Goal: Navigation & Orientation: Find specific page/section

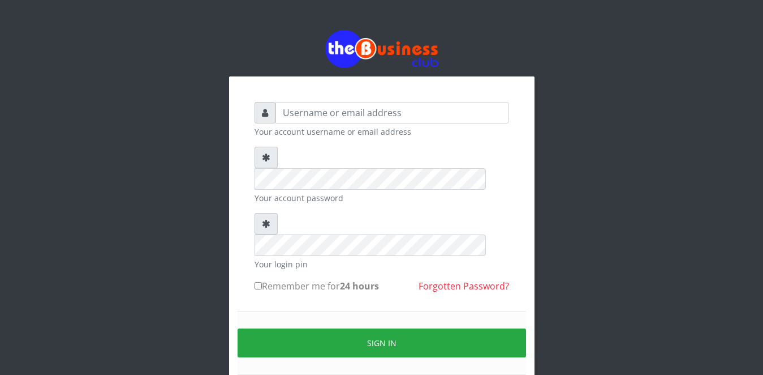
click at [321, 113] on input "text" at bounding box center [393, 112] width 234 height 21
type input "OMOLOLU"
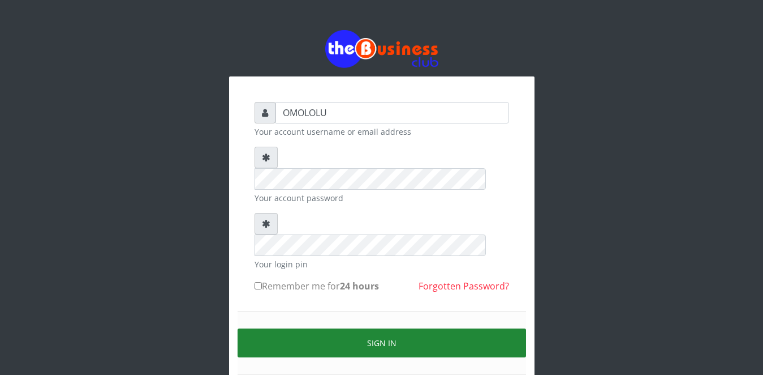
click at [348, 328] on button "Sign in" at bounding box center [382, 342] width 289 height 29
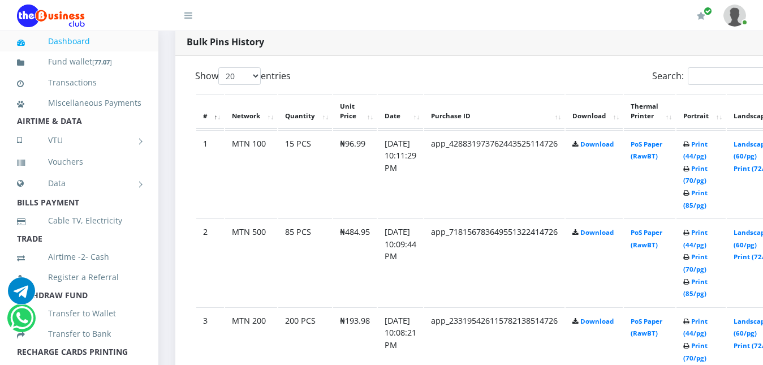
scroll to position [582, 0]
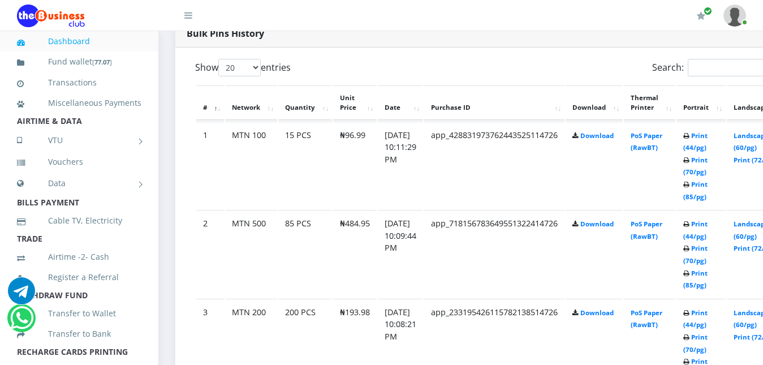
drag, startPoint x: 711, startPoint y: 281, endPoint x: 576, endPoint y: 282, distance: 135.2
click at [565, 282] on td "app_718156783649551322414726" at bounding box center [494, 254] width 140 height 88
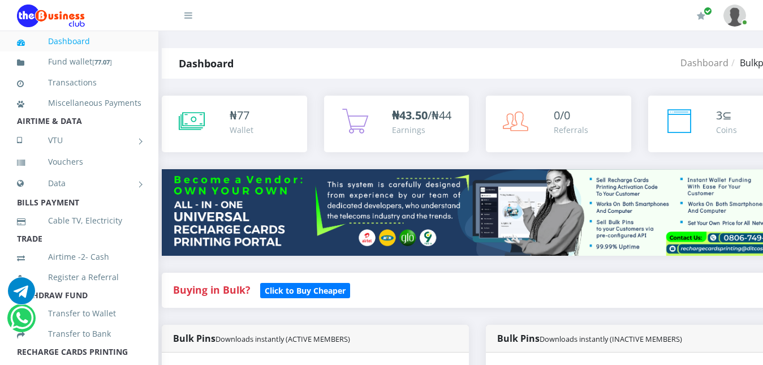
scroll to position [0, 18]
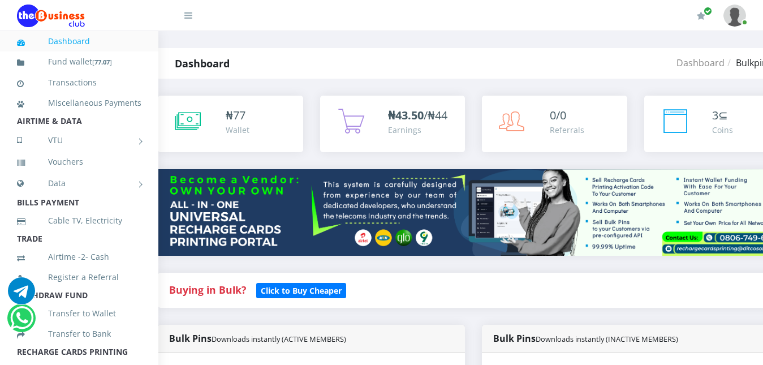
click at [307, 51] on div "Dashboard" at bounding box center [263, 63] width 210 height 31
click at [313, 75] on div "Dashboard" at bounding box center [263, 63] width 210 height 31
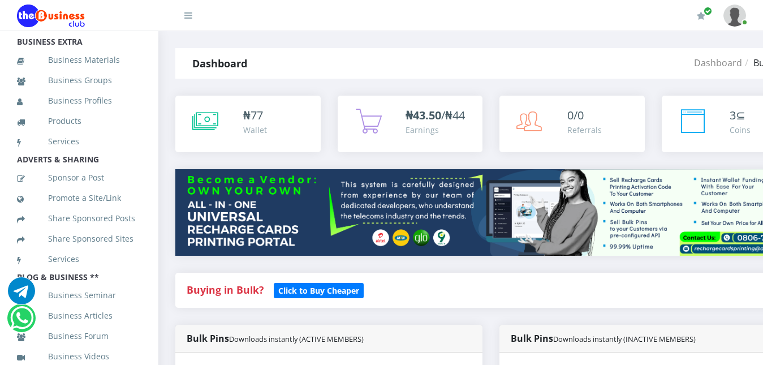
scroll to position [422, 0]
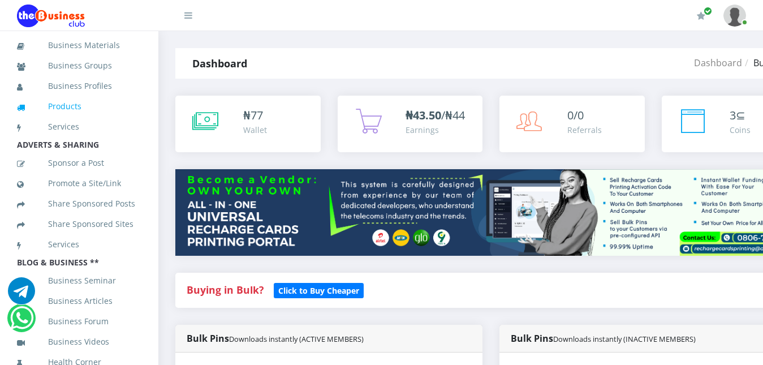
click at [71, 119] on link "Products" at bounding box center [79, 106] width 124 height 26
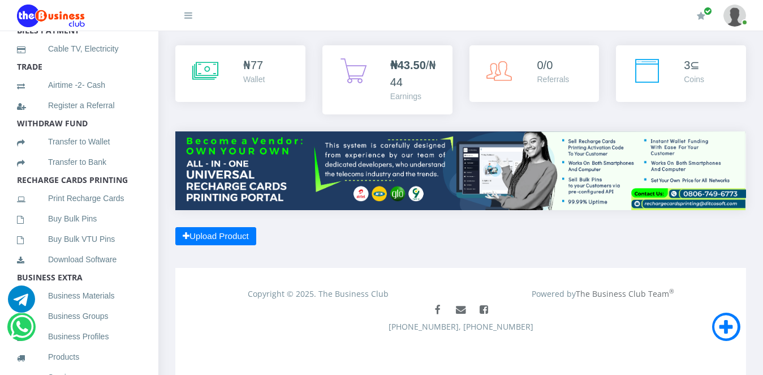
scroll to position [174, 0]
click at [86, 307] on link "Business Materials" at bounding box center [79, 294] width 124 height 26
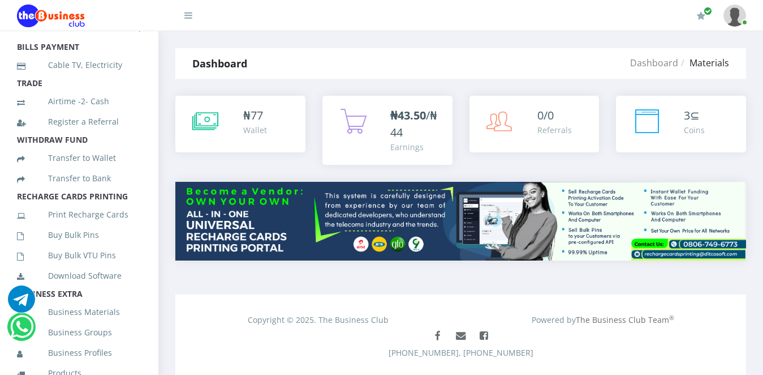
scroll to position [161, 0]
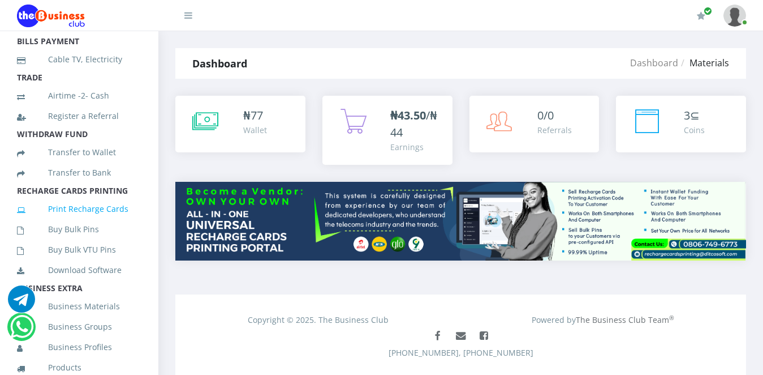
click at [108, 221] on link "Print Recharge Cards" at bounding box center [79, 209] width 124 height 26
